Goal: Transaction & Acquisition: Purchase product/service

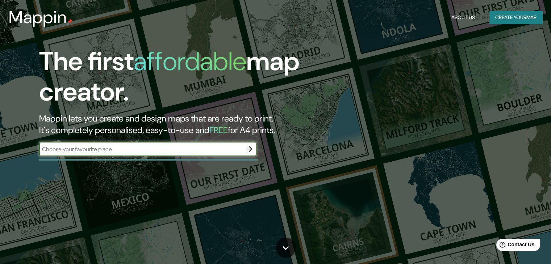
click at [219, 148] on input "text" at bounding box center [140, 149] width 203 height 8
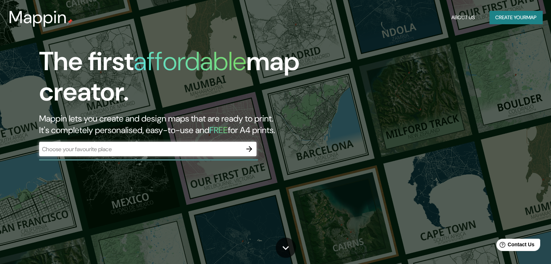
click at [251, 123] on h2 "Mappin lets you create and design maps that are ready to print. It's completely…" at bounding box center [177, 124] width 276 height 23
click at [250, 146] on icon "button" at bounding box center [249, 149] width 9 height 9
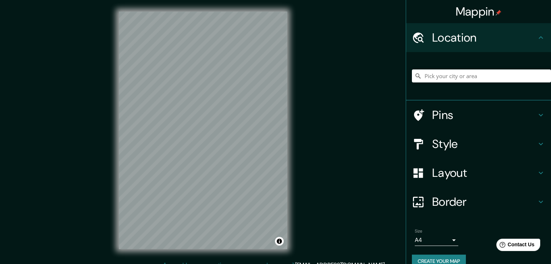
scroll to position [1, 0]
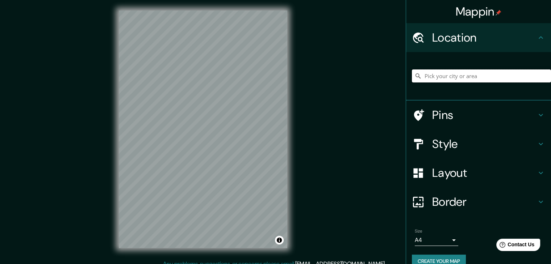
click at [421, 79] on input "Pick your city or area" at bounding box center [481, 76] width 139 height 13
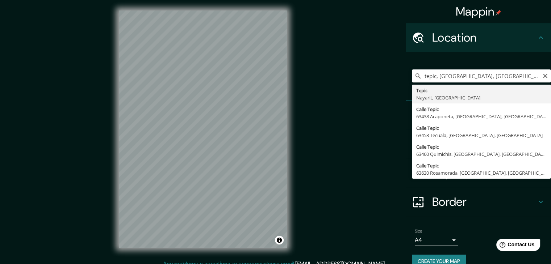
type input "Tepic, [GEOGRAPHIC_DATA], [GEOGRAPHIC_DATA]"
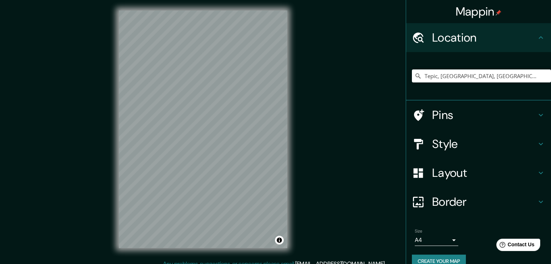
click at [536, 142] on icon at bounding box center [540, 144] width 9 height 9
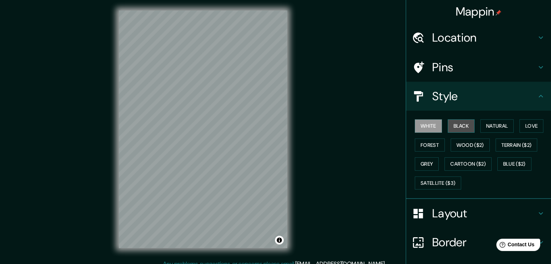
click at [458, 126] on button "Black" at bounding box center [461, 126] width 27 height 13
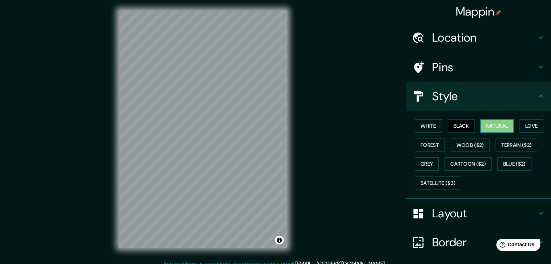
click at [489, 125] on button "Natural" at bounding box center [496, 126] width 33 height 13
click at [428, 166] on button "Grey" at bounding box center [427, 164] width 24 height 13
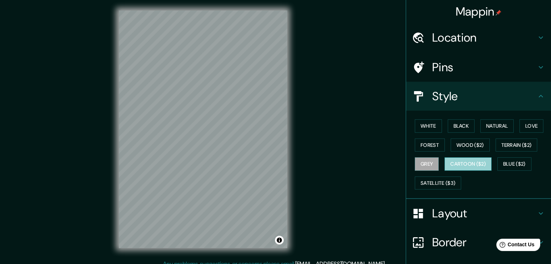
click at [456, 164] on button "Cartoon ($2)" at bounding box center [467, 164] width 47 height 13
click at [502, 164] on button "Blue ($2)" at bounding box center [514, 164] width 34 height 13
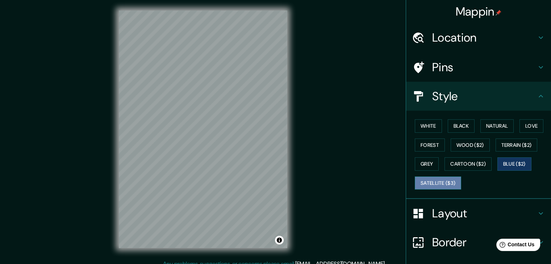
click at [433, 181] on button "Satellite ($3)" at bounding box center [438, 183] width 46 height 13
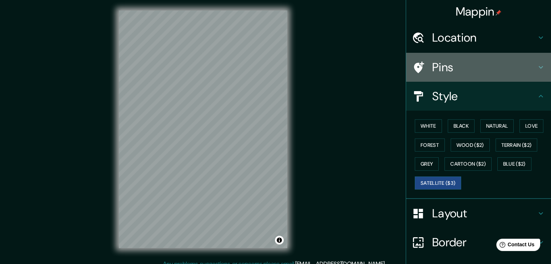
click at [536, 65] on icon at bounding box center [540, 67] width 9 height 9
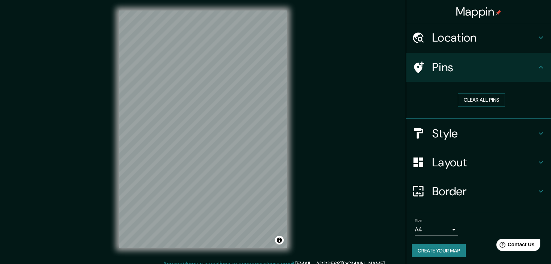
click at [536, 65] on icon at bounding box center [540, 67] width 9 height 9
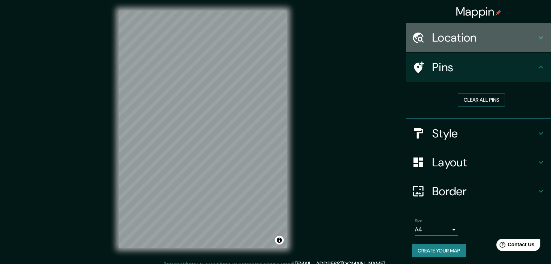
click at [539, 38] on icon at bounding box center [541, 38] width 4 height 3
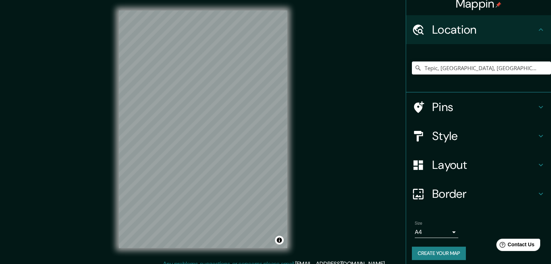
scroll to position [12, 0]
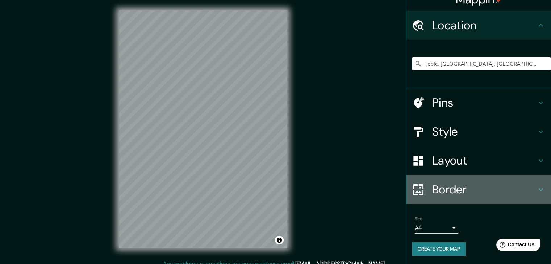
click at [536, 188] on icon at bounding box center [540, 189] width 9 height 9
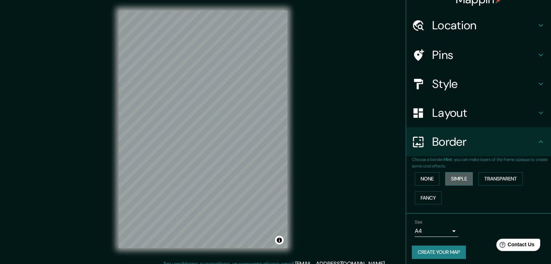
click at [452, 179] on button "Simple" at bounding box center [459, 178] width 28 height 13
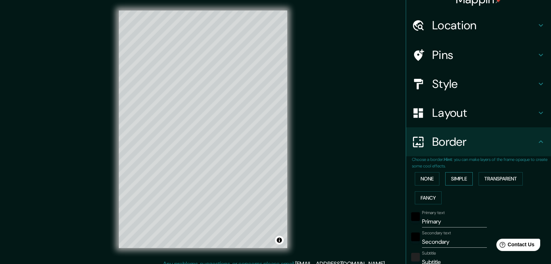
click at [452, 179] on button "Simple" at bounding box center [459, 178] width 28 height 13
type input "37"
click at [424, 178] on button "None" at bounding box center [427, 178] width 25 height 13
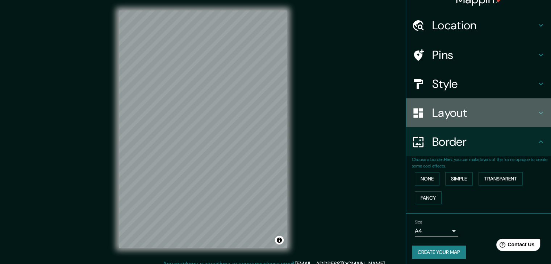
click at [486, 113] on h4 "Layout" at bounding box center [484, 113] width 104 height 14
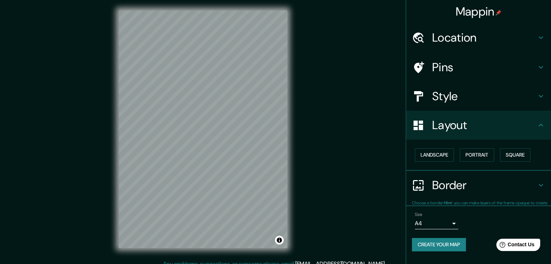
scroll to position [0, 0]
click at [437, 156] on button "Landscape" at bounding box center [434, 154] width 39 height 13
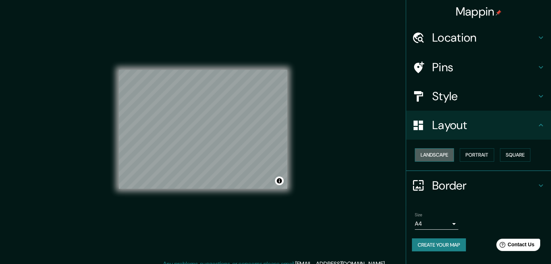
click at [437, 156] on button "Landscape" at bounding box center [434, 154] width 39 height 13
click at [475, 153] on button "Portrait" at bounding box center [477, 154] width 34 height 13
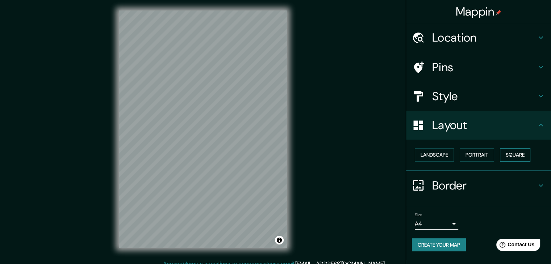
click at [513, 155] on button "Square" at bounding box center [515, 154] width 30 height 13
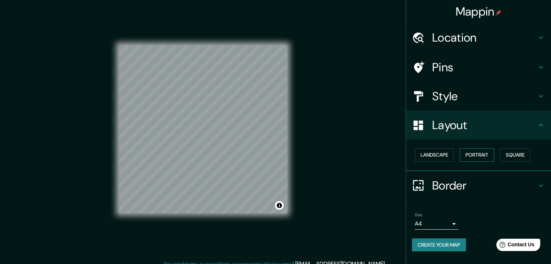
click at [483, 155] on button "Portrait" at bounding box center [477, 154] width 34 height 13
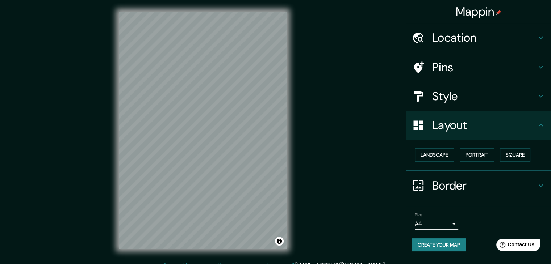
click at [540, 95] on icon at bounding box center [540, 96] width 9 height 9
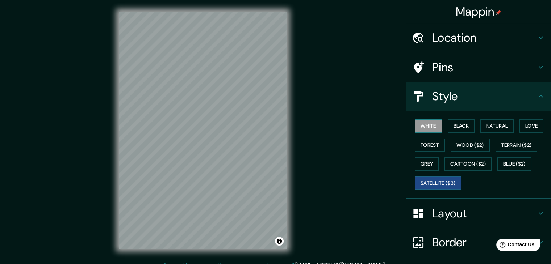
click at [426, 126] on button "White" at bounding box center [428, 126] width 27 height 13
click at [460, 125] on button "Black" at bounding box center [461, 126] width 27 height 13
click at [423, 127] on button "White" at bounding box center [428, 126] width 27 height 13
click at [422, 142] on button "Forest" at bounding box center [430, 145] width 30 height 13
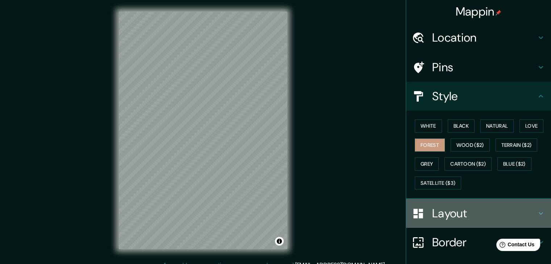
click at [536, 213] on icon at bounding box center [540, 213] width 9 height 9
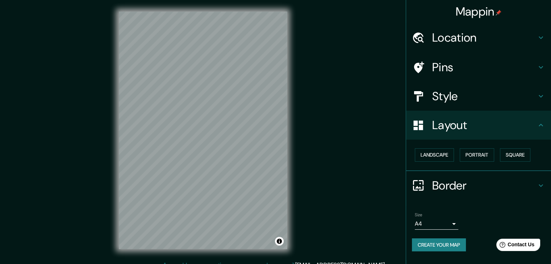
click at [452, 222] on body "Mappin Location [GEOGRAPHIC_DATA], [GEOGRAPHIC_DATA], [GEOGRAPHIC_DATA] Pins St…" at bounding box center [275, 132] width 551 height 264
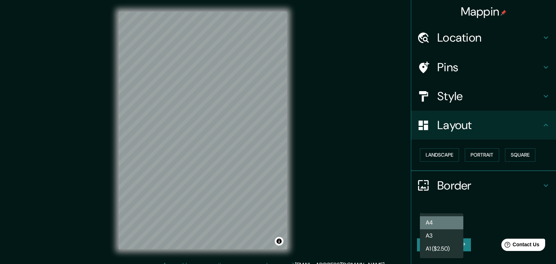
click at [452, 222] on li "A4" at bounding box center [441, 223] width 43 height 13
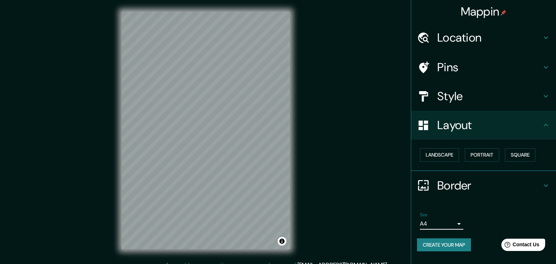
click at [453, 222] on body "Mappin Location [GEOGRAPHIC_DATA], [GEOGRAPHIC_DATA], [GEOGRAPHIC_DATA] Pins St…" at bounding box center [278, 132] width 556 height 264
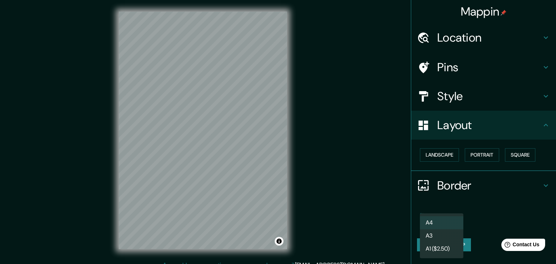
click at [478, 207] on div at bounding box center [278, 132] width 556 height 264
